Goal: Transaction & Acquisition: Purchase product/service

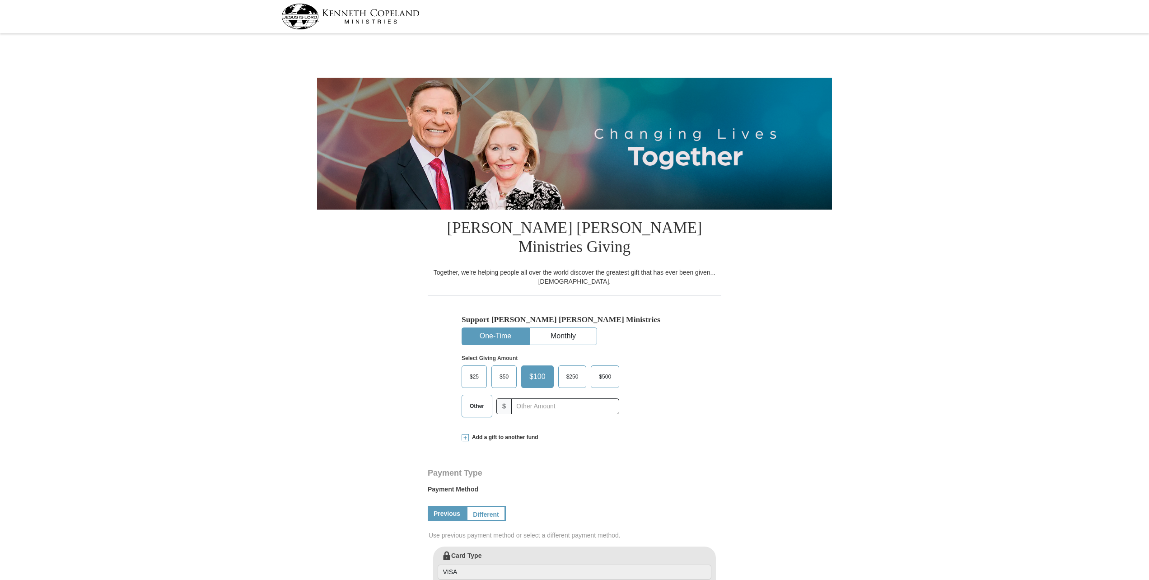
select select "NC"
click at [533, 398] on input "text" at bounding box center [565, 406] width 100 height 16
type input "1000.00"
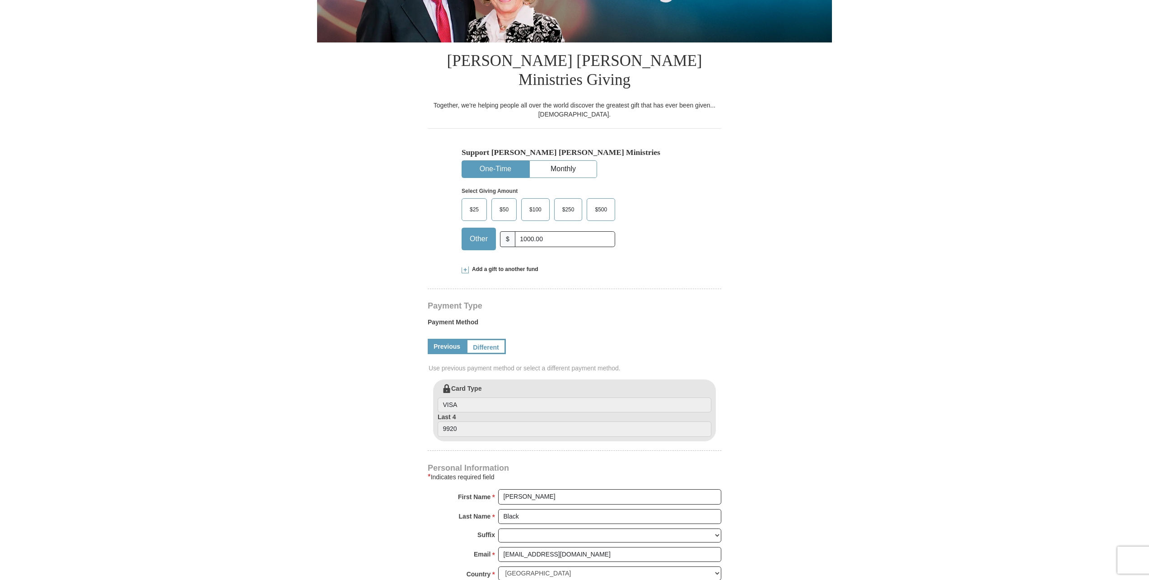
scroll to position [181, 0]
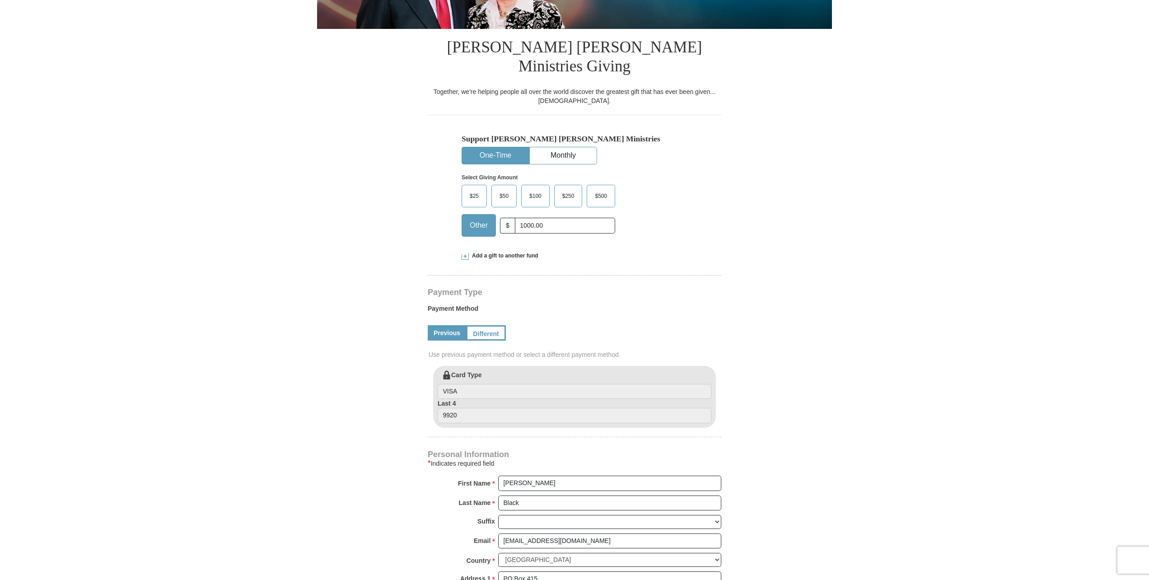
click at [466, 252] on span at bounding box center [465, 255] width 7 height 7
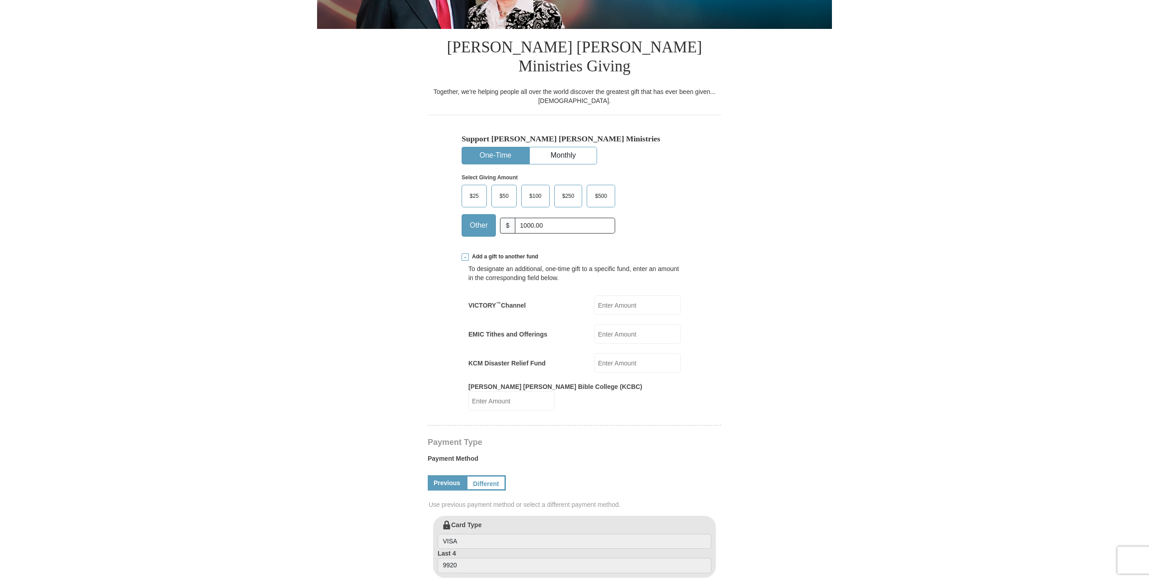
scroll to position [0, 0]
click at [466, 253] on span at bounding box center [465, 256] width 7 height 7
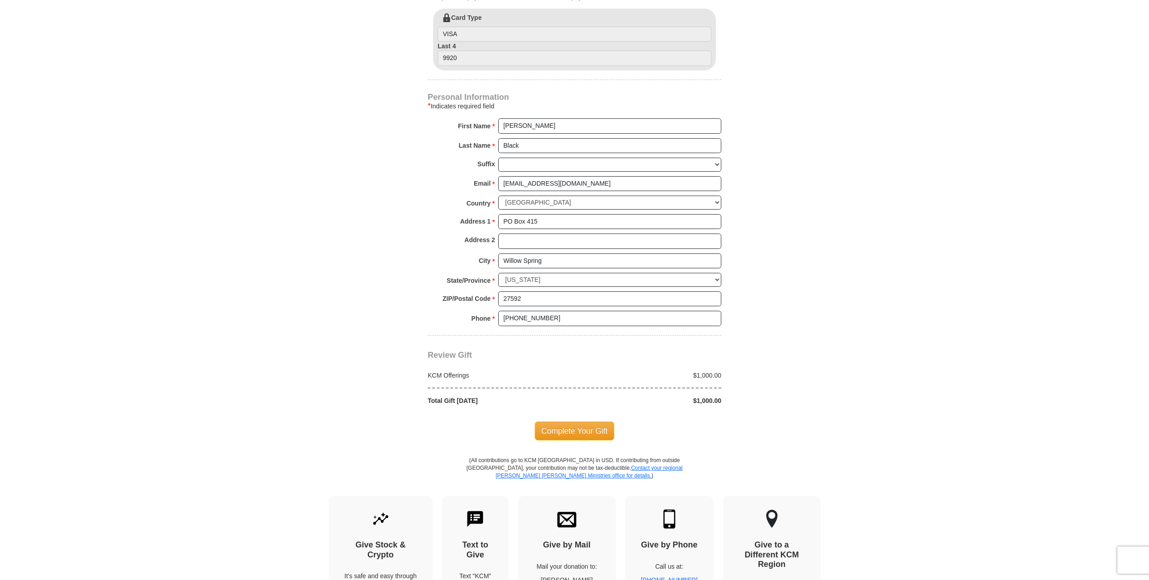
scroll to position [542, 0]
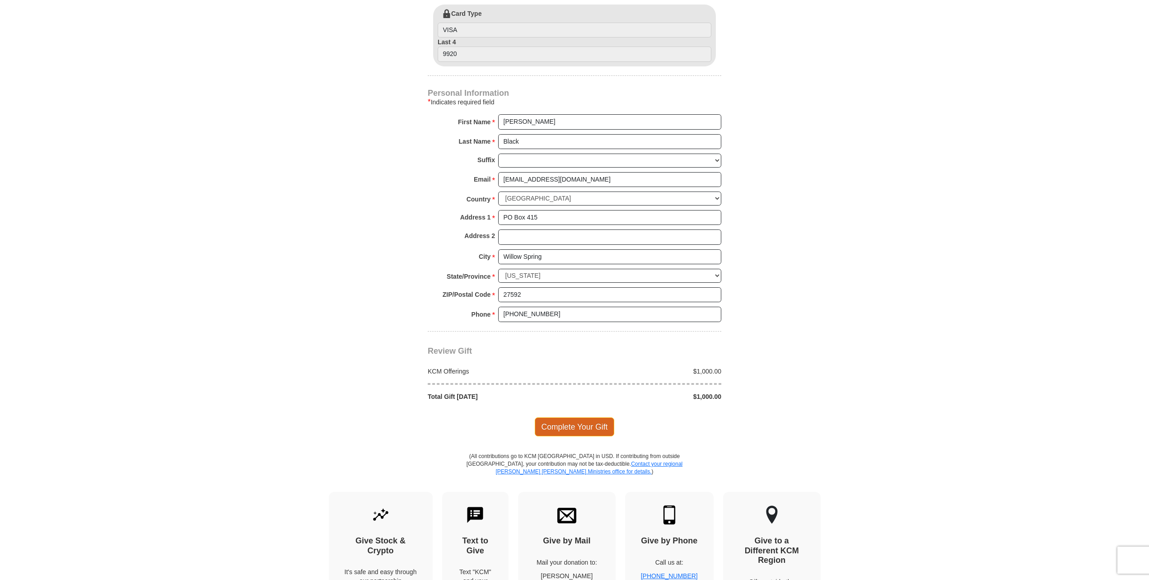
click at [593, 417] on span "Complete Your Gift" at bounding box center [575, 426] width 80 height 19
